Goal: Obtain resource: Download file/media

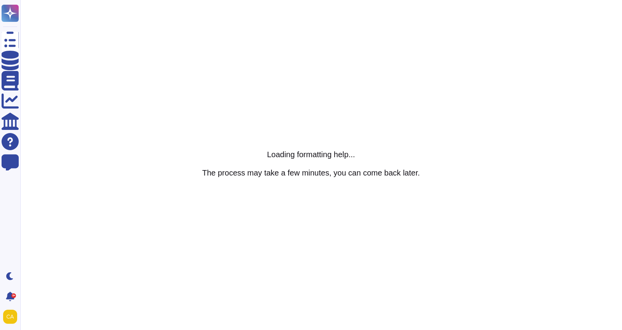
click at [357, 0] on html "Questionnaires Knowledge Base Documents Analytics CAIQ / SIG Help Center Feedba…" at bounding box center [311, 0] width 622 height 0
click at [221, 0] on html "Questionnaires Knowledge Base Documents Analytics CAIQ / SIG Help Center Feedba…" at bounding box center [311, 0] width 622 height 0
click at [252, 0] on html "Questionnaires Knowledge Base Documents Analytics CAIQ / SIG Help Center Feedba…" at bounding box center [311, 0] width 622 height 0
click at [219, 178] on div "Loading formatting help... The process may take a few minutes, you can come bac…" at bounding box center [311, 165] width 218 height 31
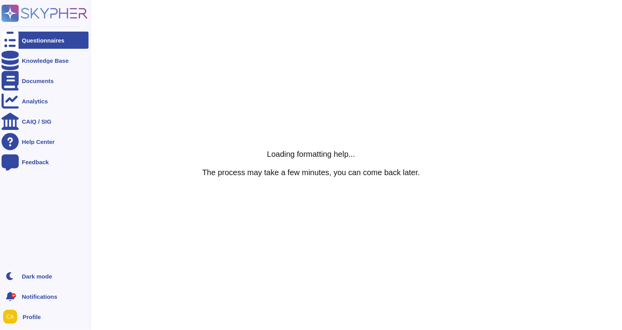
click at [14, 16] on rect at bounding box center [10, 13] width 17 height 17
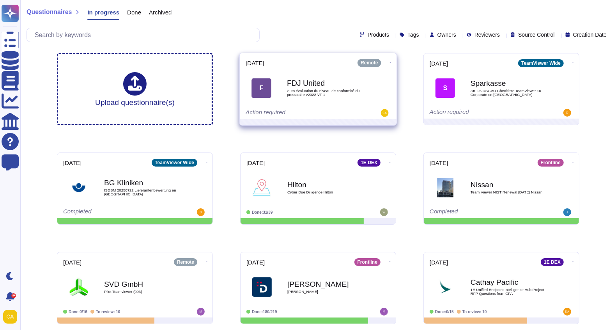
click at [345, 91] on span "Auto évaluation du niveau de conformité du prestataire v2022 VF 1" at bounding box center [326, 92] width 79 height 7
